Goal: Task Accomplishment & Management: Manage account settings

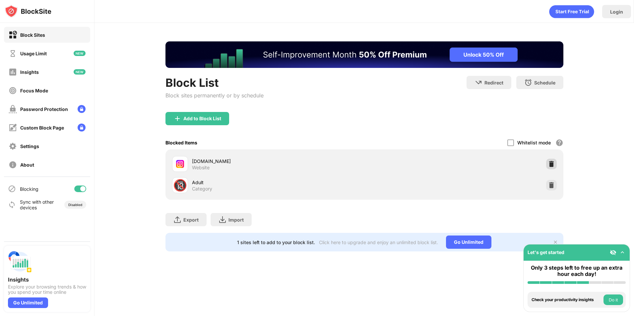
click at [550, 163] on img at bounding box center [551, 164] width 7 height 7
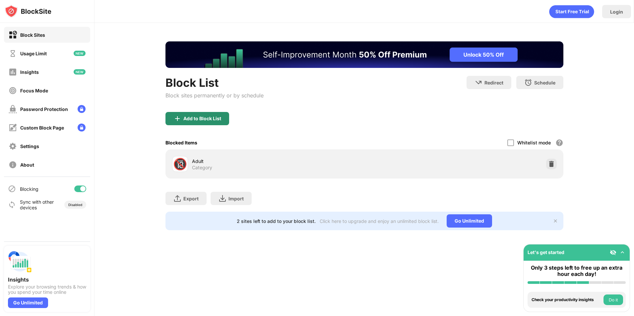
click at [182, 116] on div "Add to Block List" at bounding box center [197, 118] width 64 height 13
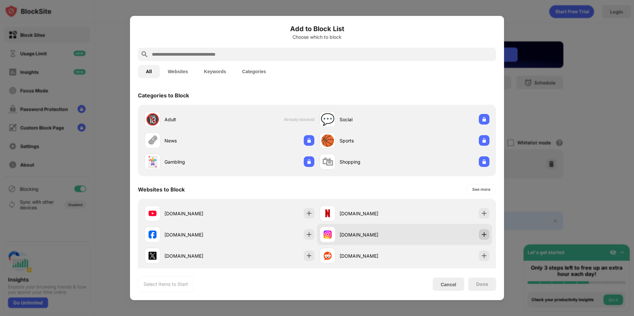
click at [479, 238] on div at bounding box center [484, 234] width 11 height 11
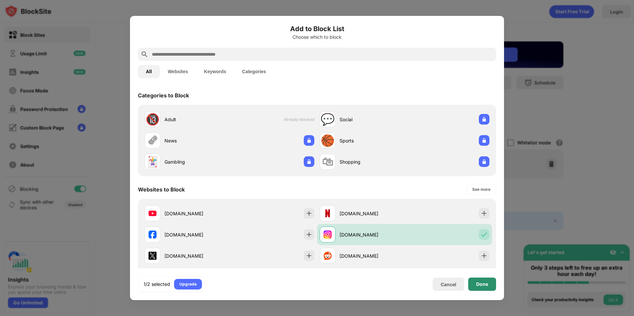
click at [480, 286] on div "Done" at bounding box center [482, 284] width 12 height 5
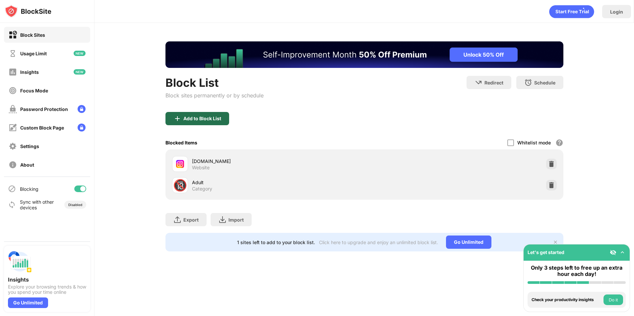
click at [215, 118] on div "Add to Block List" at bounding box center [202, 118] width 38 height 5
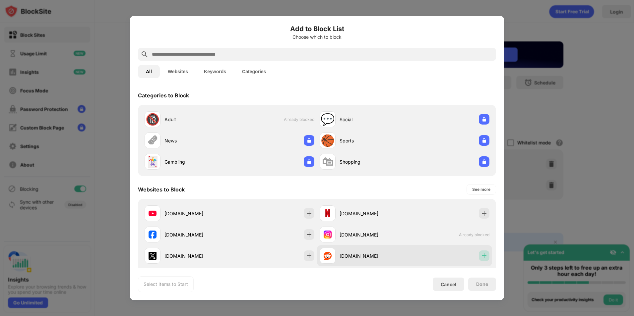
drag, startPoint x: 482, startPoint y: 252, endPoint x: 481, endPoint y: 256, distance: 4.4
click at [481, 255] on div at bounding box center [484, 256] width 11 height 11
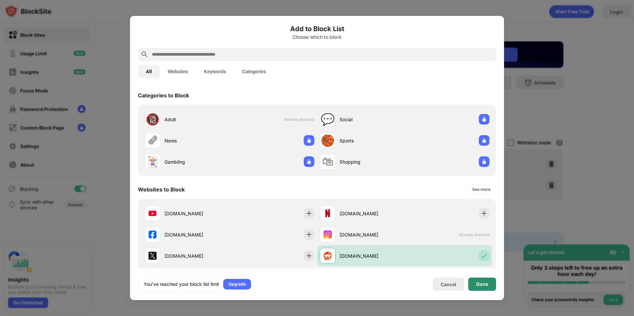
click at [477, 286] on div "Done" at bounding box center [482, 284] width 12 height 5
